Goal: Information Seeking & Learning: Learn about a topic

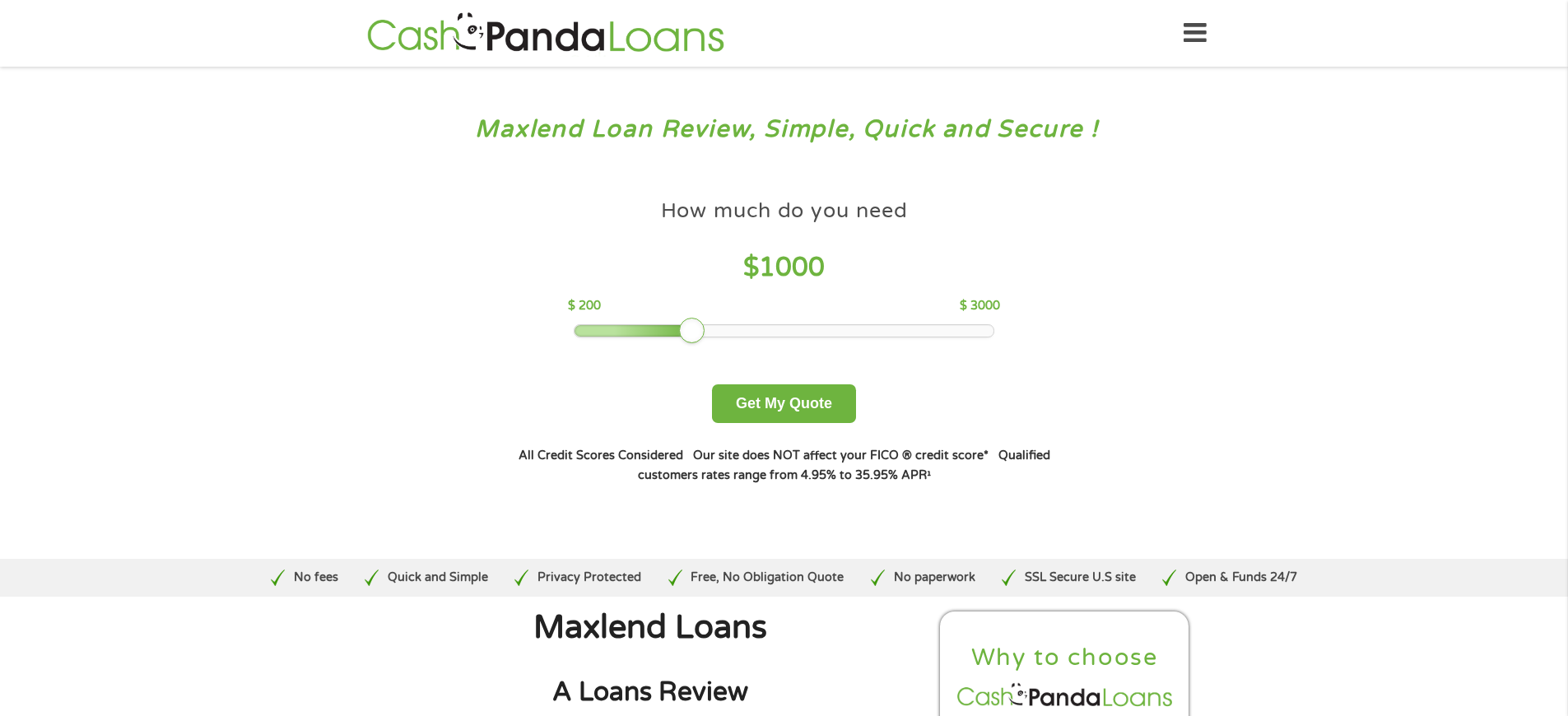
scroll to position [4475, 0]
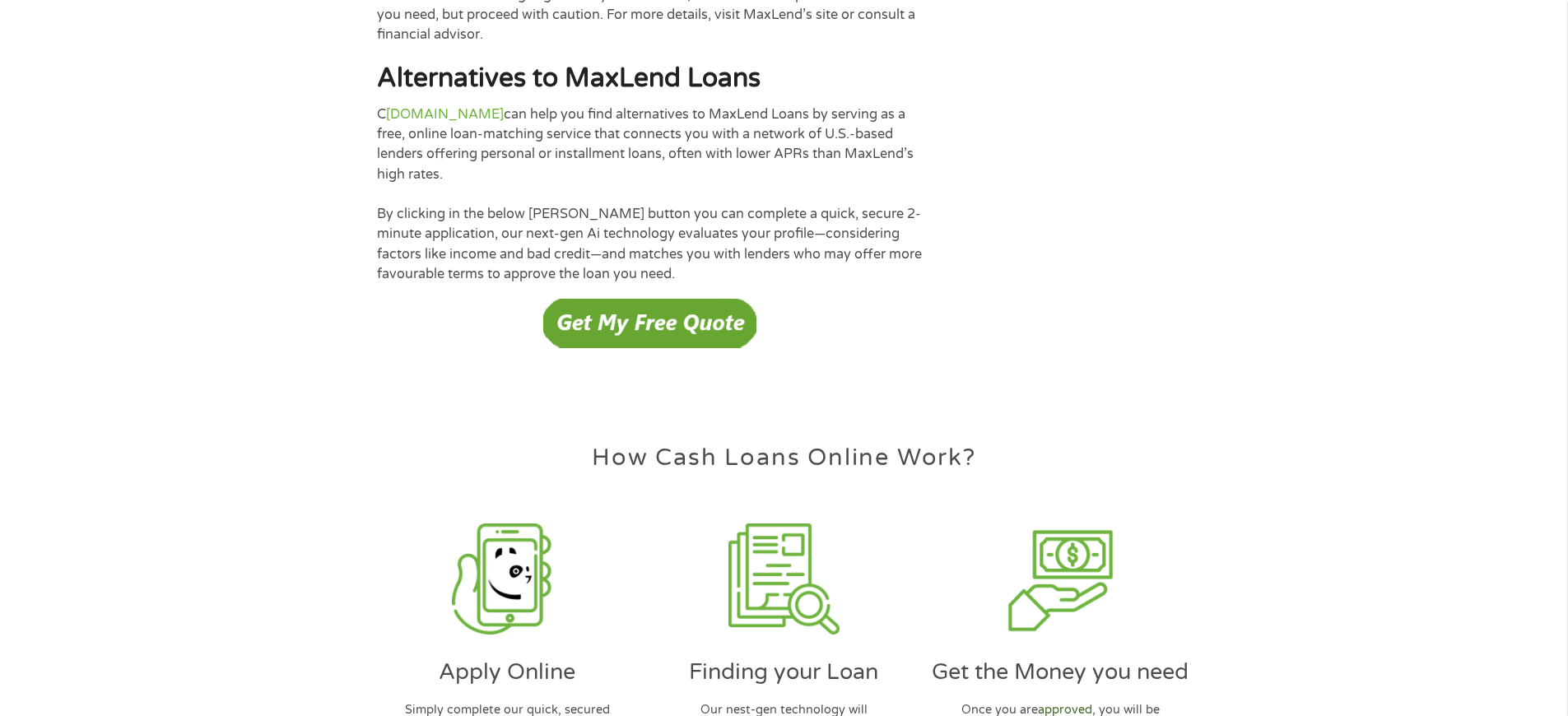
click at [1063, 703] on link "approved" at bounding box center [1065, 710] width 54 height 14
